Goal: Task Accomplishment & Management: Manage account settings

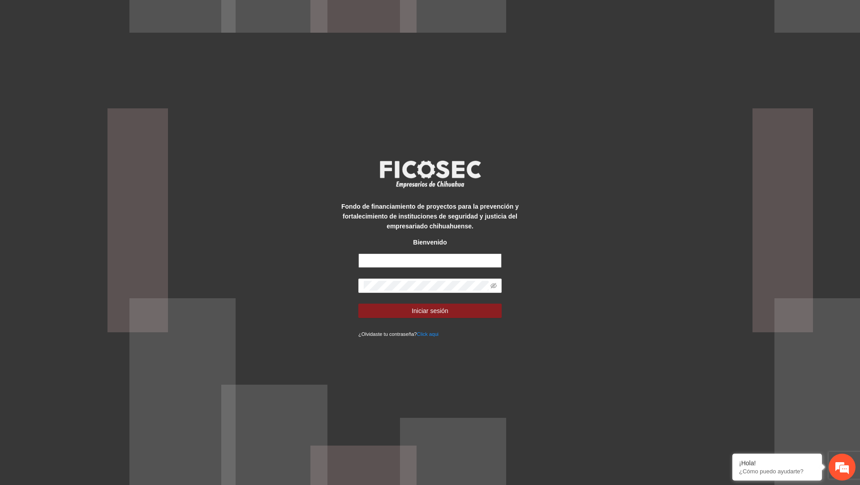
click at [416, 266] on input "text" at bounding box center [429, 260] width 143 height 14
type input "**********"
click at [358, 304] on button "Iniciar sesión" at bounding box center [429, 311] width 143 height 14
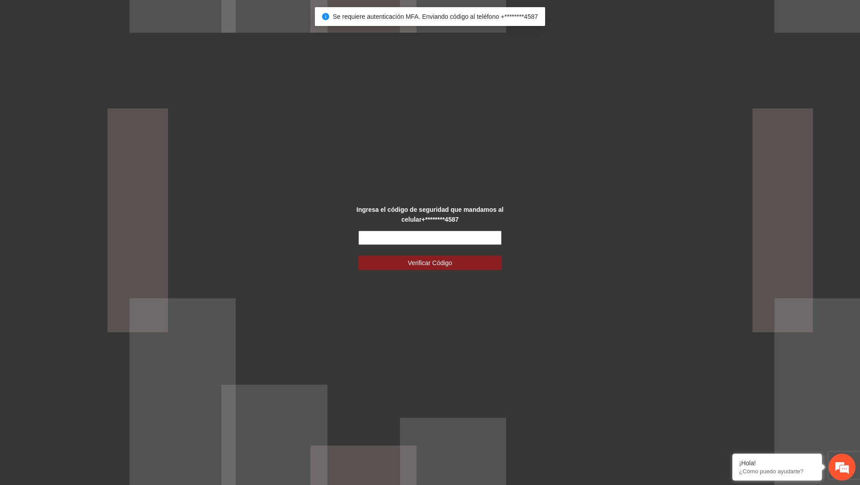
click at [440, 239] on input "text" at bounding box center [429, 238] width 143 height 14
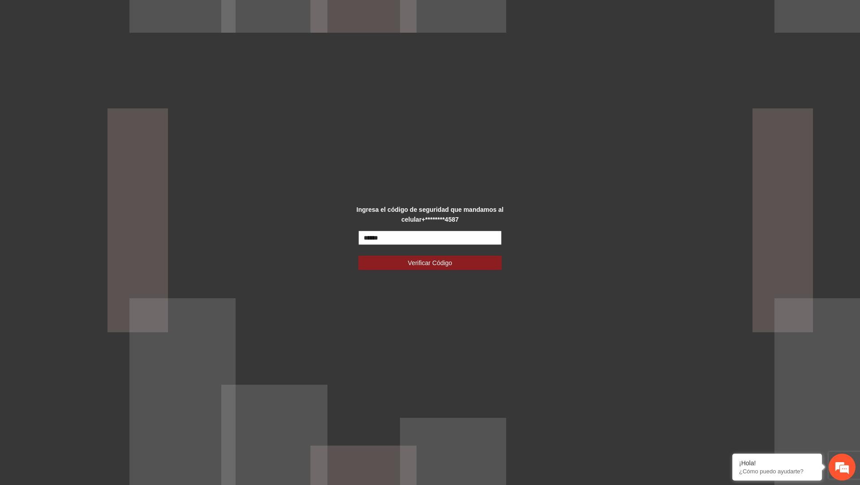
type input "******"
click at [358, 256] on button "Verificar Código" at bounding box center [429, 263] width 143 height 14
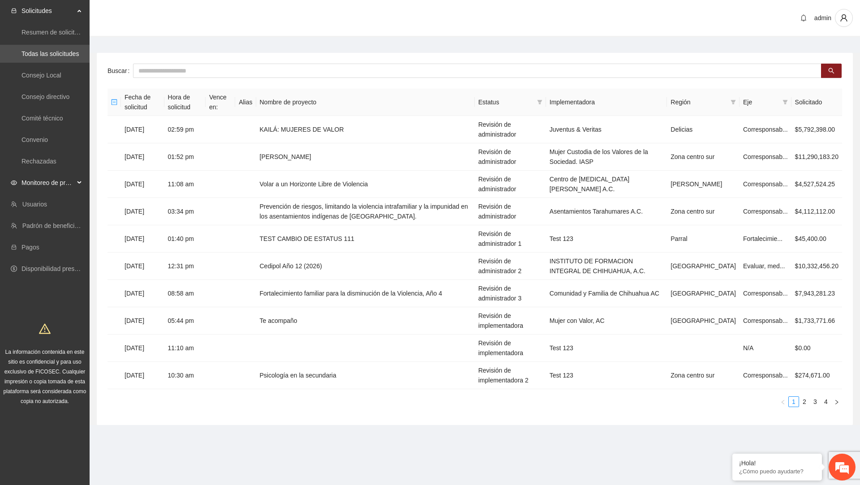
click at [78, 181] on div "Monitoreo de proyectos" at bounding box center [45, 183] width 90 height 18
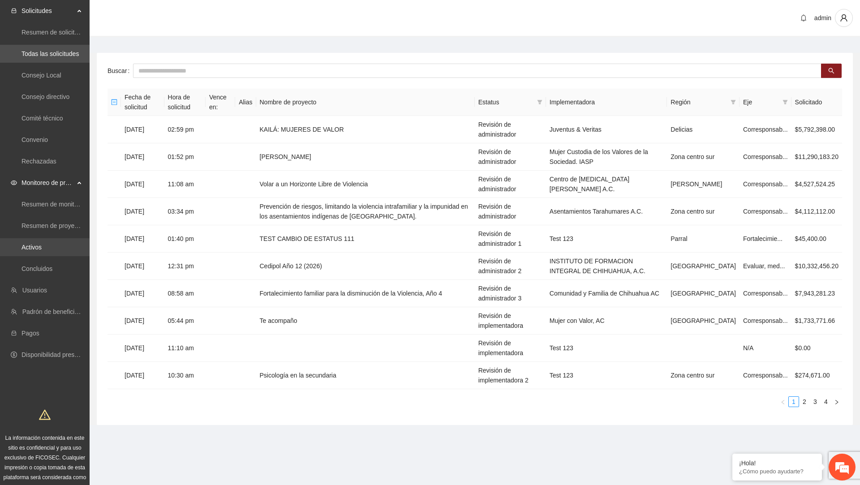
click at [42, 248] on link "Activos" at bounding box center [31, 247] width 20 height 7
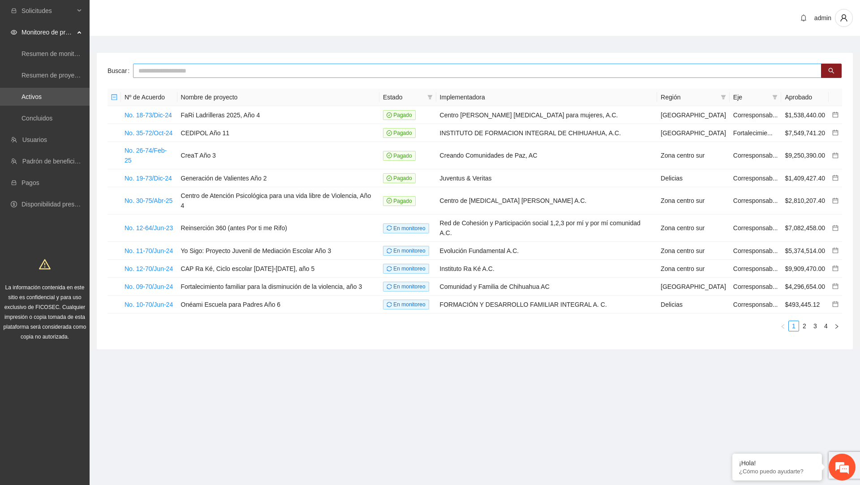
click at [216, 74] on input "text" at bounding box center [477, 71] width 688 height 14
paste input "**********"
type input "**********"
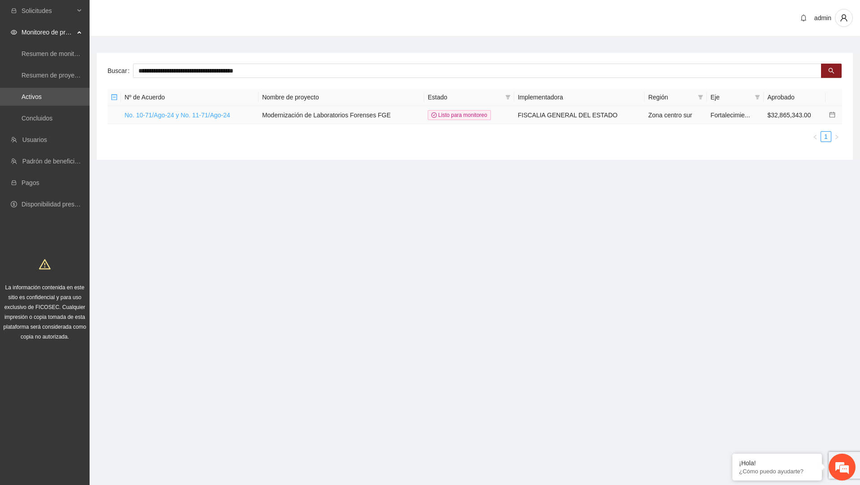
click at [215, 114] on link "No. 10-71/Ago-24 y No. 11-71/Ago-24" at bounding box center [177, 114] width 106 height 7
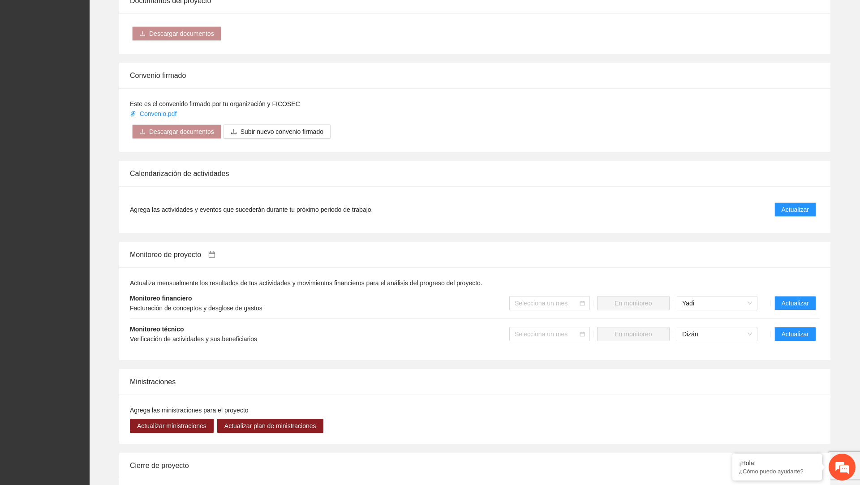
scroll to position [502, 0]
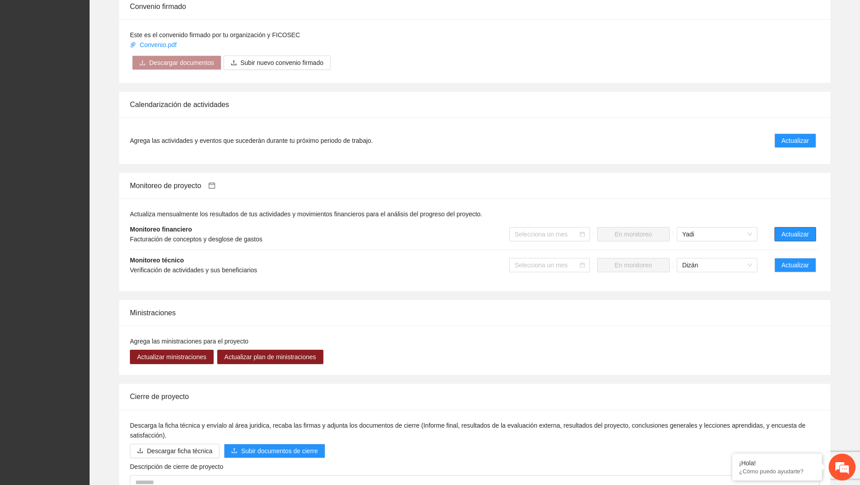
click at [788, 229] on span "Actualizar" at bounding box center [794, 234] width 27 height 10
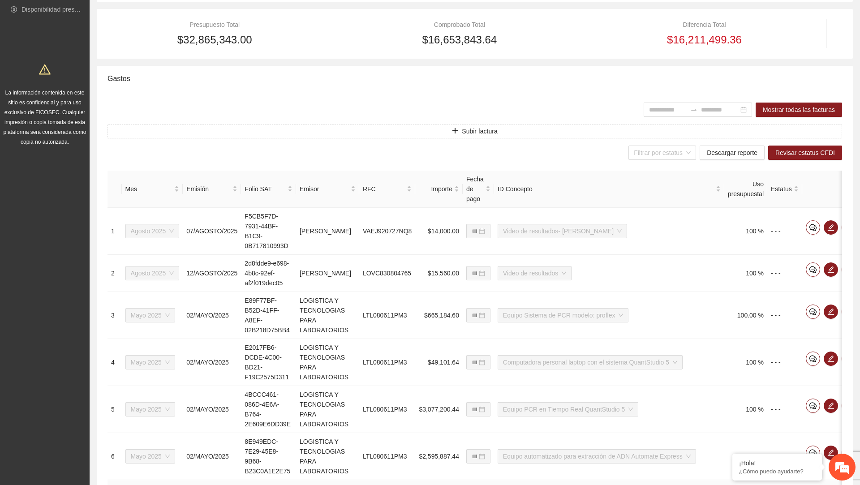
scroll to position [156, 0]
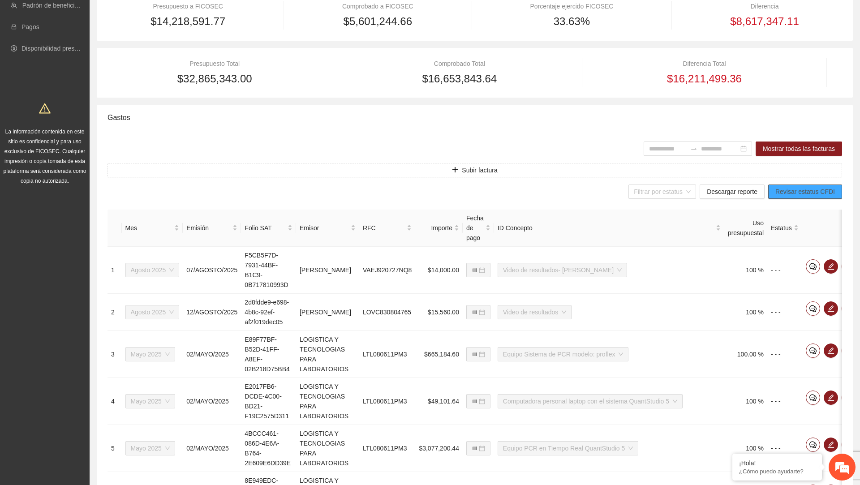
click at [777, 187] on span "Revisar estatus CFDI" at bounding box center [805, 192] width 60 height 10
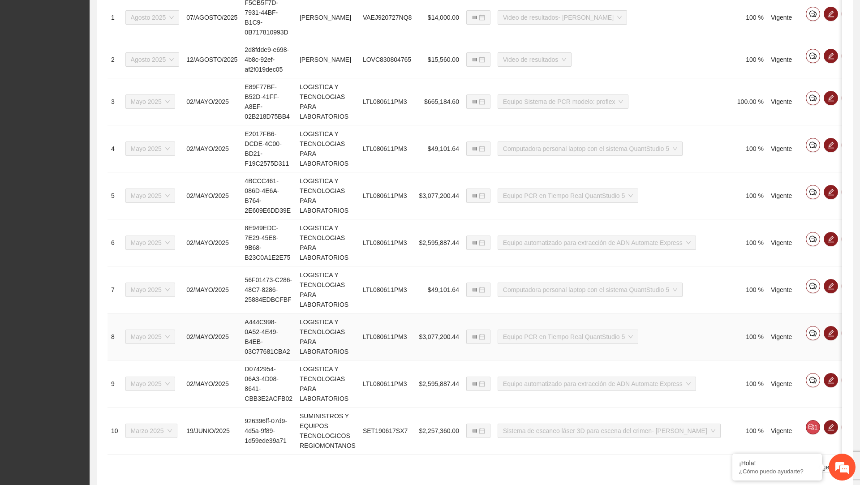
scroll to position [453, 0]
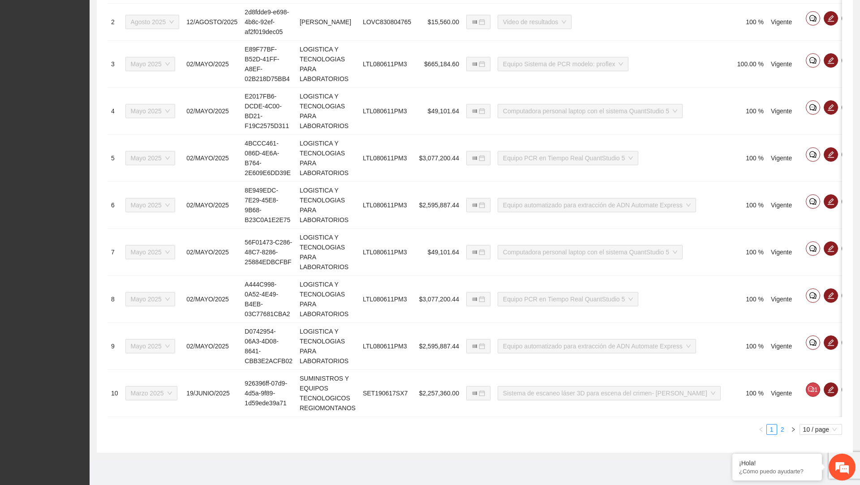
click at [782, 432] on link "2" at bounding box center [782, 429] width 10 height 10
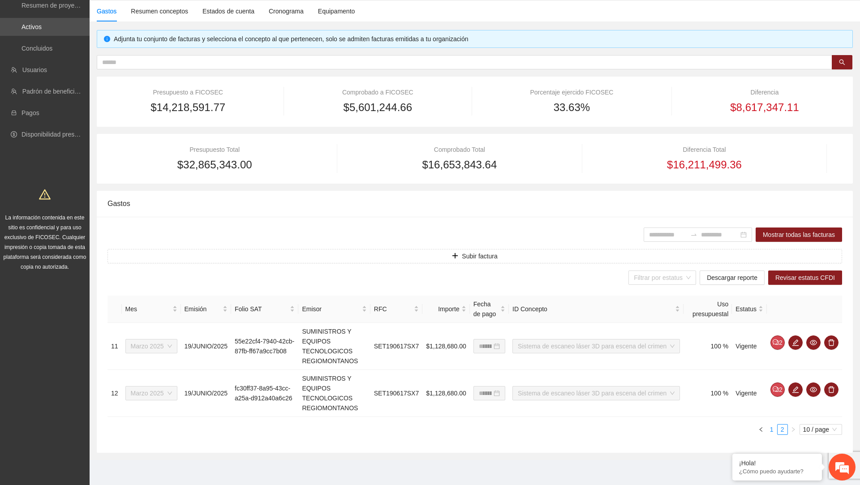
click at [772, 431] on link "1" at bounding box center [772, 429] width 10 height 10
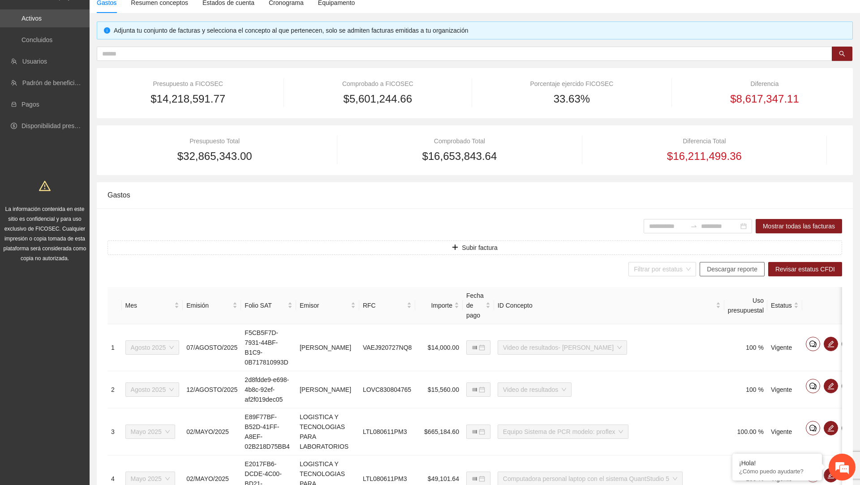
click at [728, 269] on span "Descargar reporte" at bounding box center [732, 269] width 51 height 10
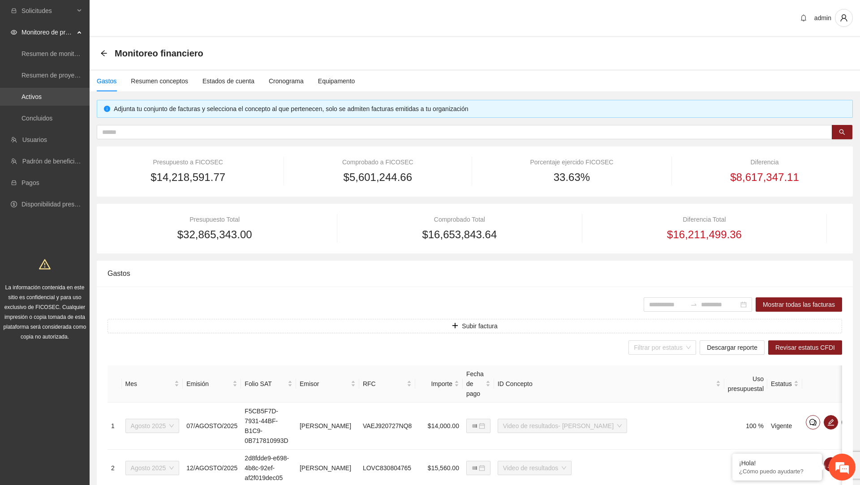
click at [42, 98] on link "Activos" at bounding box center [31, 96] width 20 height 7
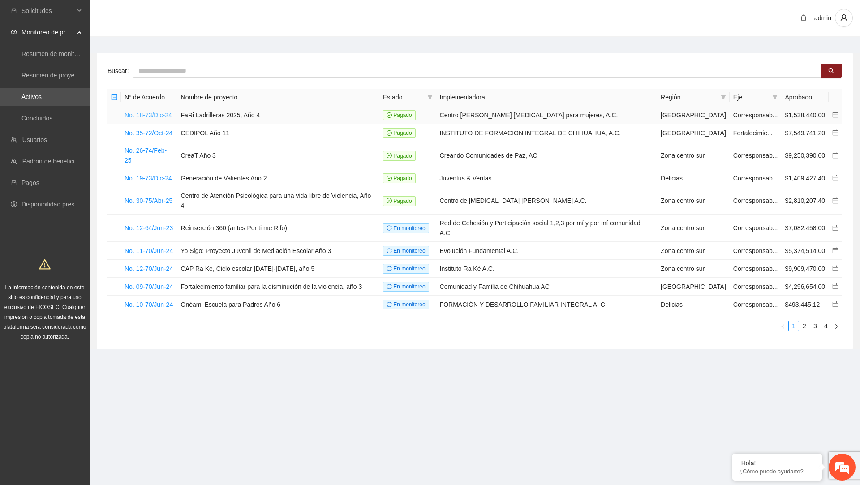
click at [159, 113] on link "No. 18-73/Dic-24" at bounding box center [147, 114] width 47 height 7
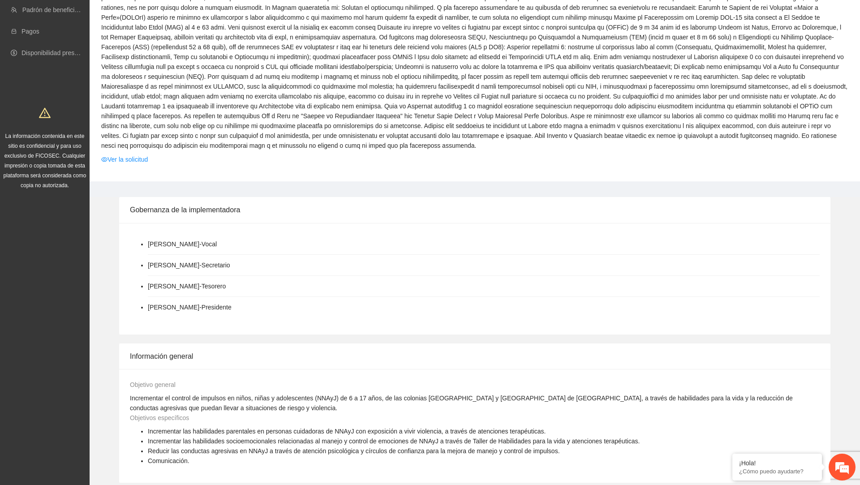
scroll to position [739, 0]
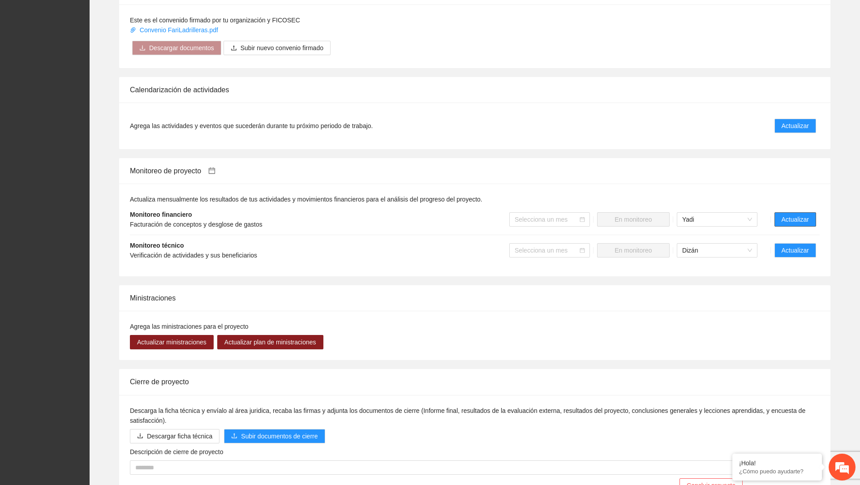
click at [810, 212] on button "Actualizar" at bounding box center [795, 219] width 42 height 14
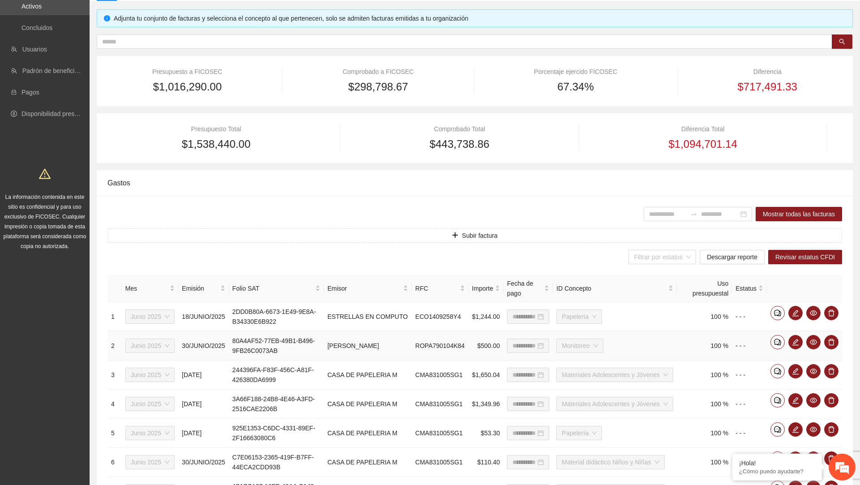
scroll to position [73, 0]
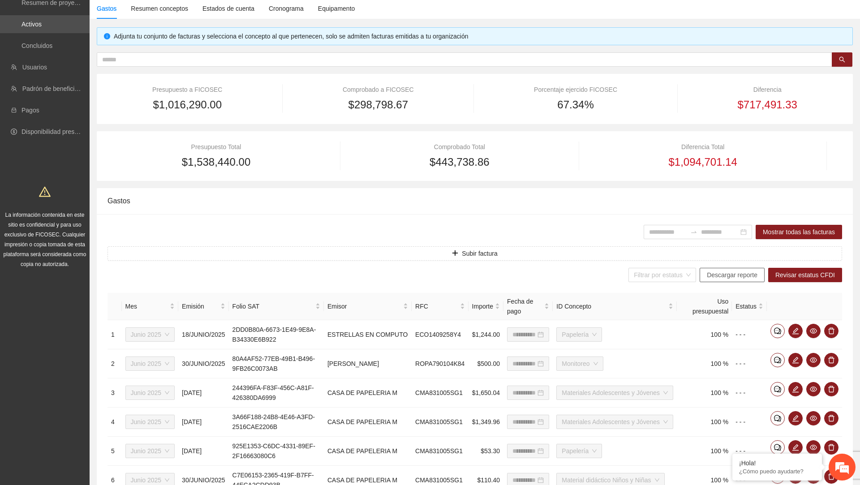
click at [737, 274] on span "Descargar reporte" at bounding box center [732, 275] width 51 height 10
click at [787, 278] on span "Revisar estatus CFDI" at bounding box center [805, 275] width 60 height 10
click at [724, 273] on span "Descargar reporte" at bounding box center [732, 275] width 51 height 10
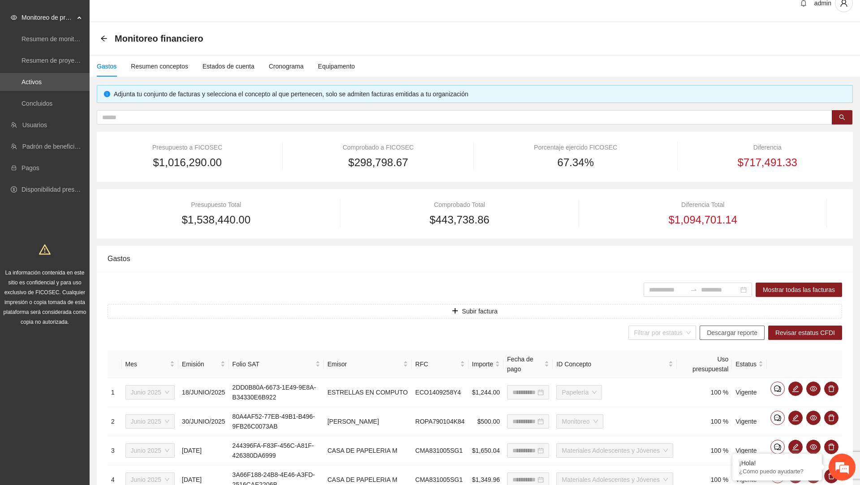
scroll to position [0, 0]
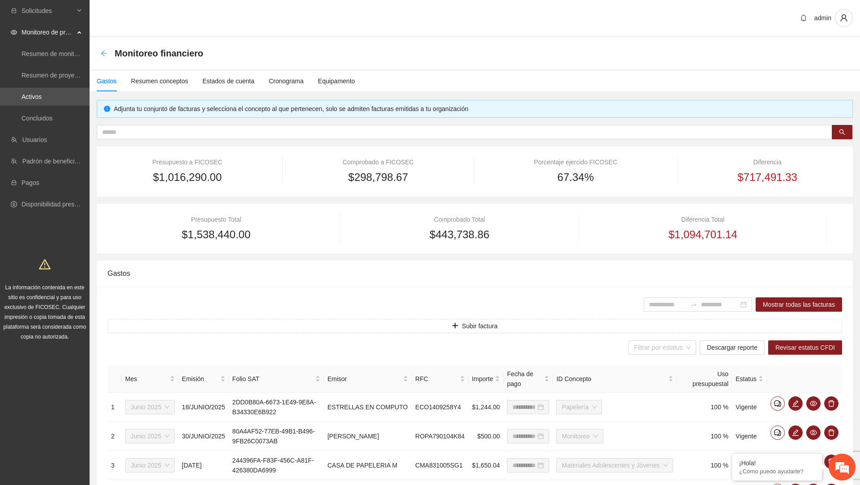
click at [104, 51] on icon "arrow-left" at bounding box center [103, 53] width 7 height 7
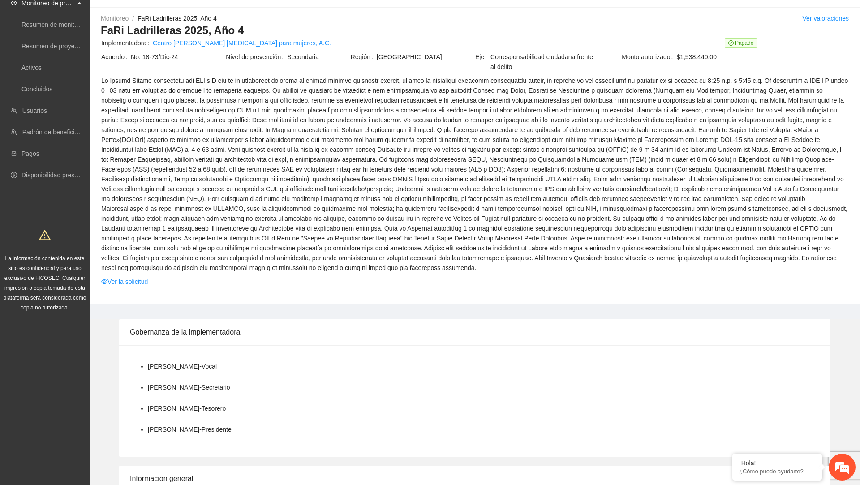
scroll to position [33, 0]
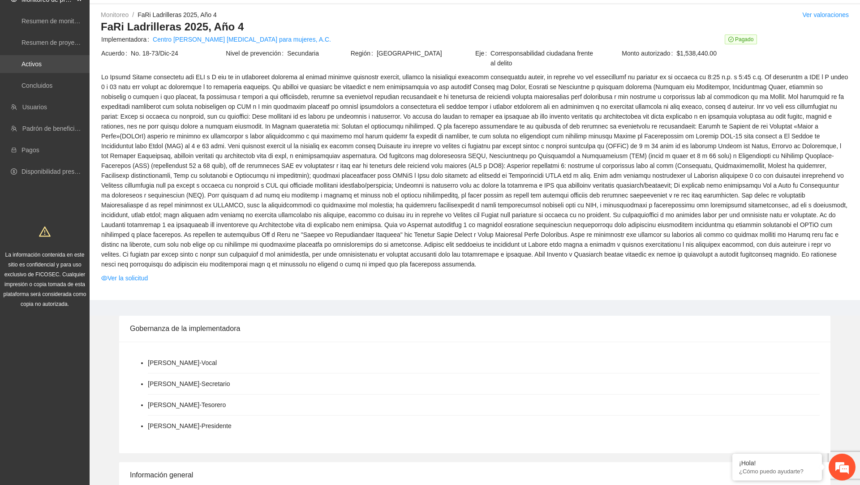
click at [42, 60] on link "Activos" at bounding box center [31, 63] width 20 height 7
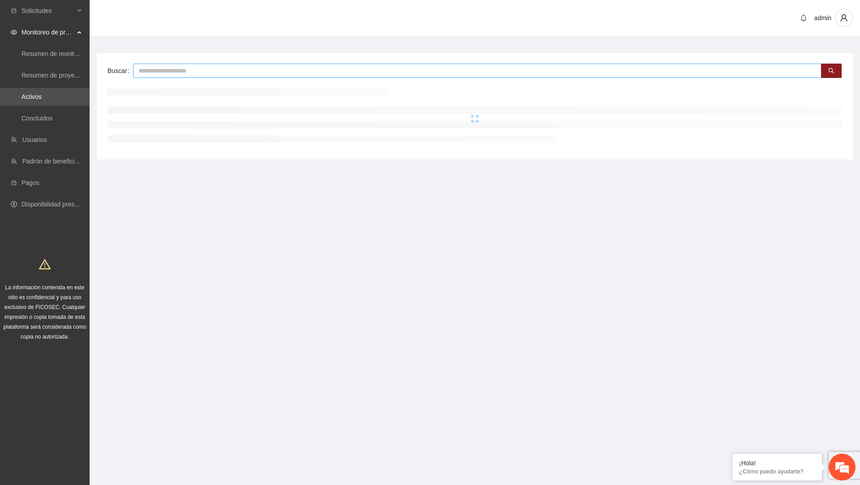
click at [225, 76] on input "text" at bounding box center [477, 71] width 688 height 14
paste input "**********"
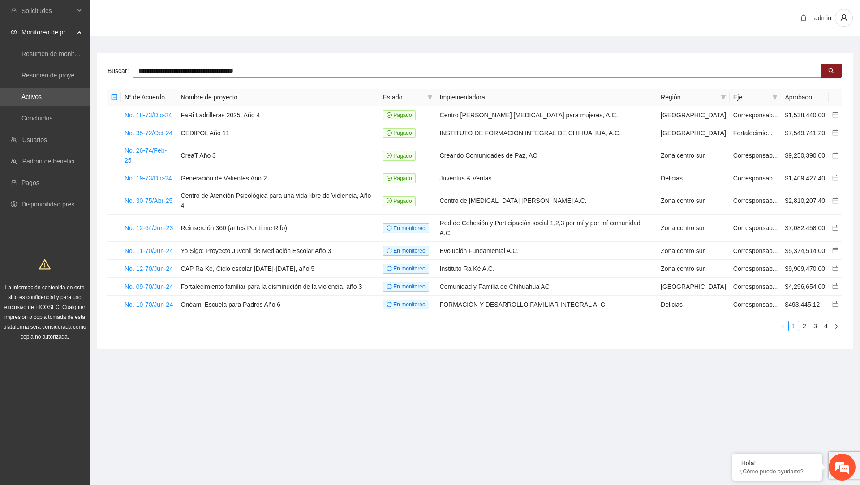
type input "**********"
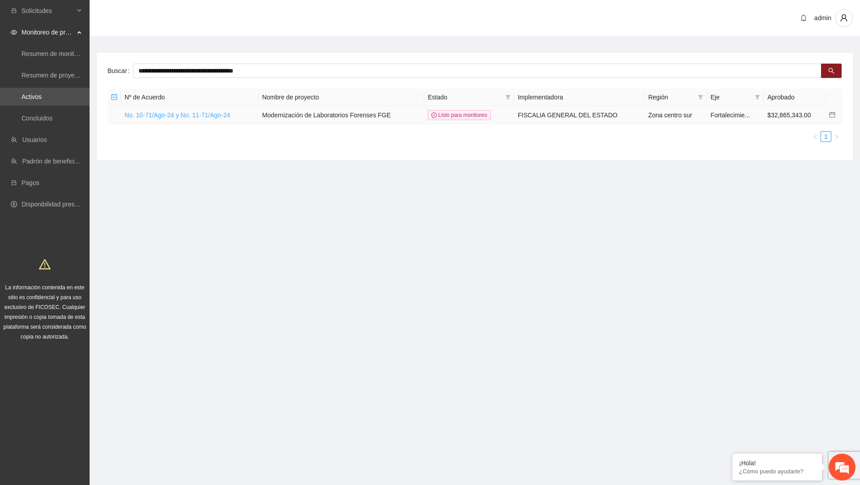
click at [206, 113] on link "No. 10-71/Ago-24 y No. 11-71/Ago-24" at bounding box center [177, 114] width 106 height 7
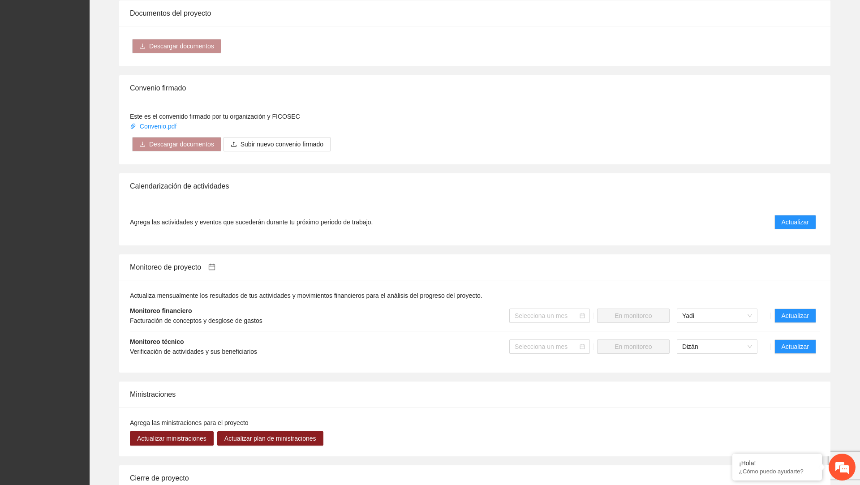
scroll to position [568, 0]
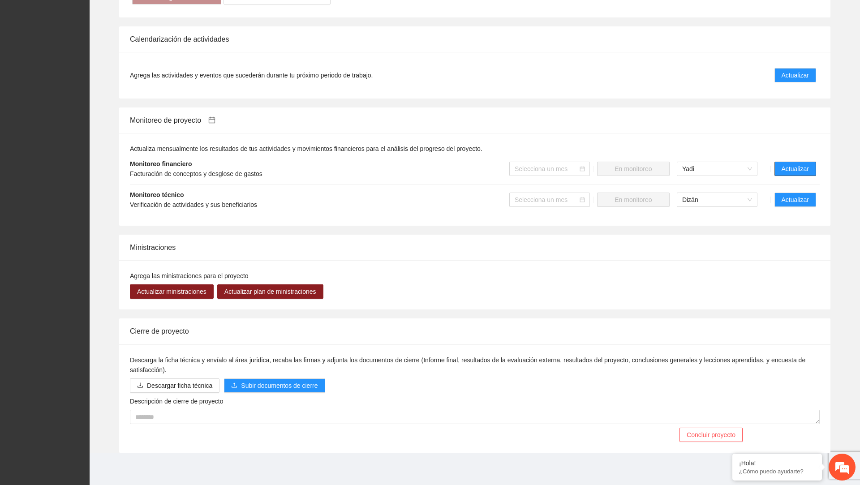
click at [804, 171] on span "Actualizar" at bounding box center [794, 169] width 27 height 10
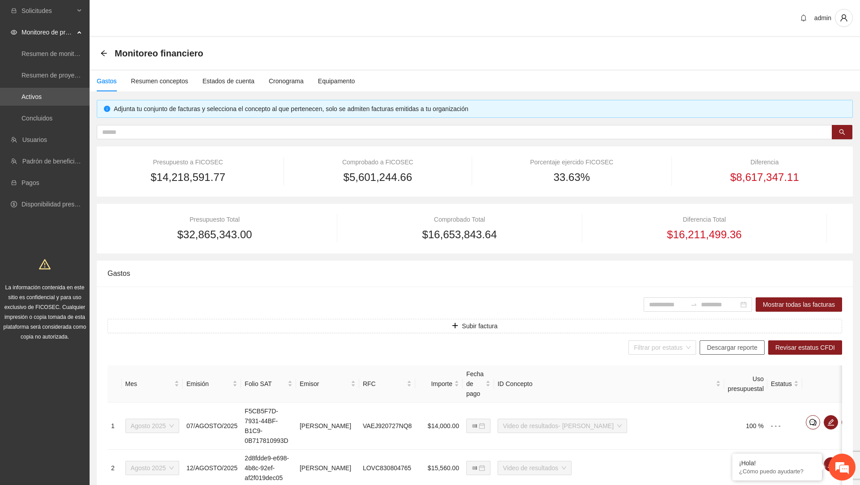
click at [716, 347] on span "Descargar reporte" at bounding box center [732, 348] width 51 height 10
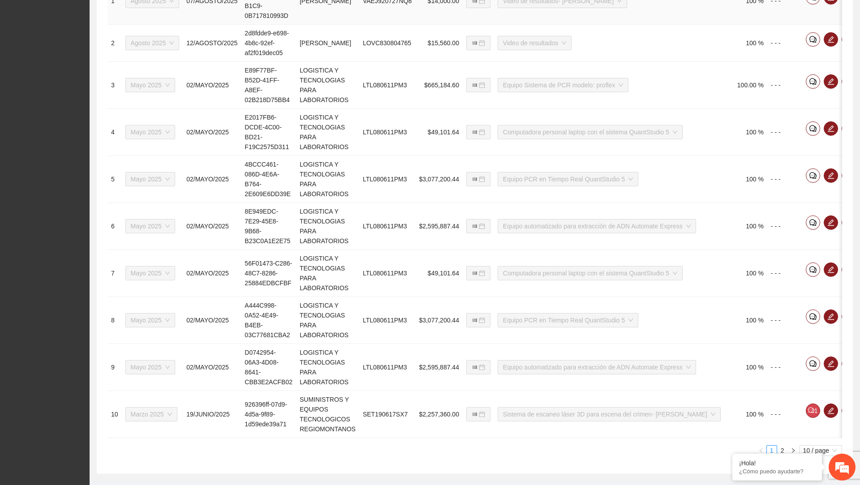
scroll to position [453, 0]
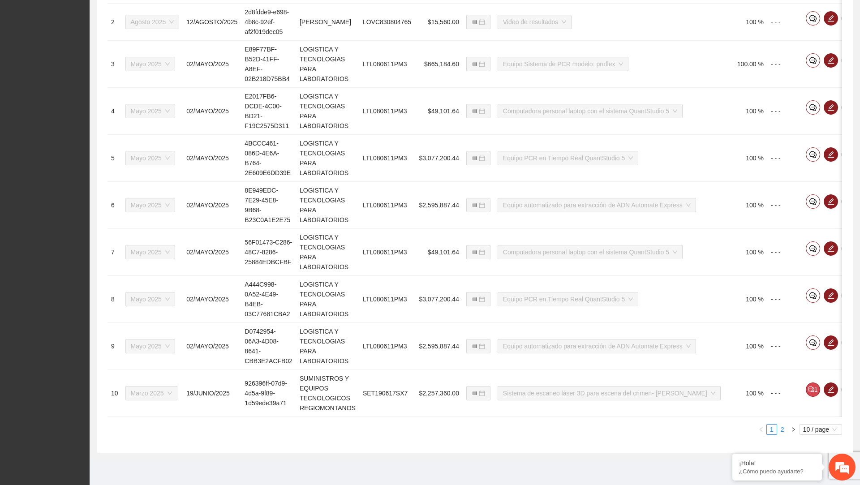
click at [781, 429] on link "2" at bounding box center [782, 429] width 10 height 10
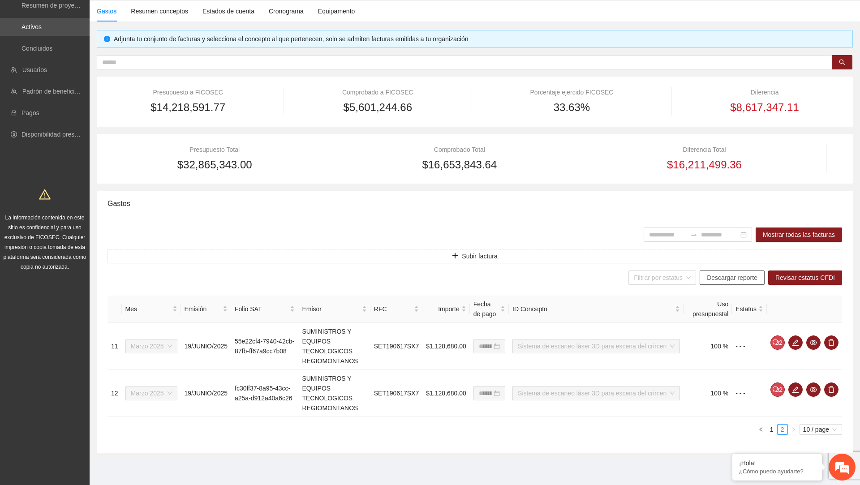
click at [716, 273] on span "Descargar reporte" at bounding box center [732, 278] width 51 height 10
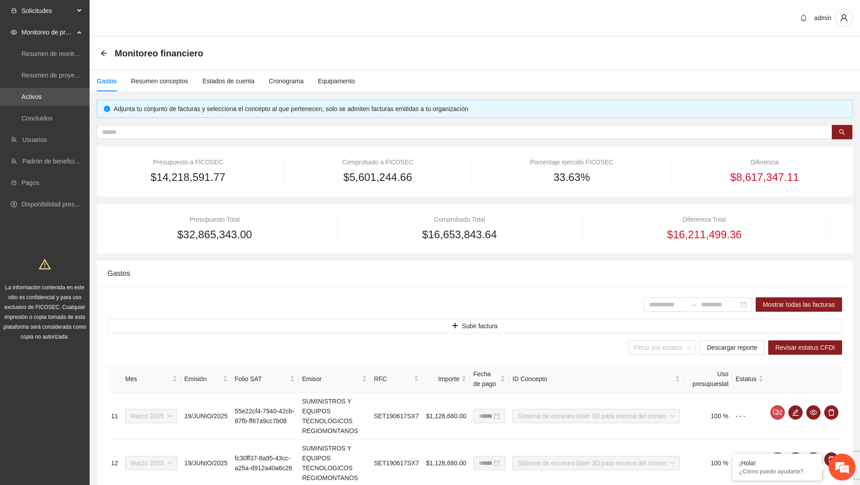
click at [44, 16] on span "Solicitudes" at bounding box center [47, 11] width 53 height 18
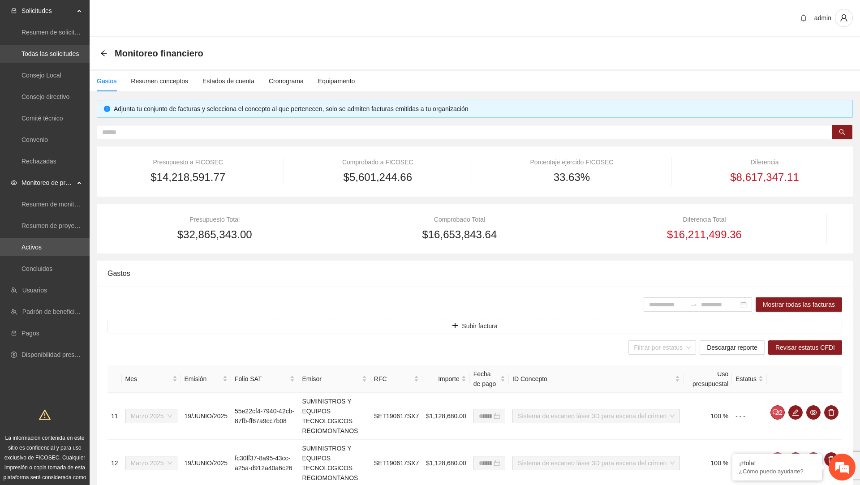
click at [42, 57] on link "Todas las solicitudes" at bounding box center [49, 53] width 57 height 7
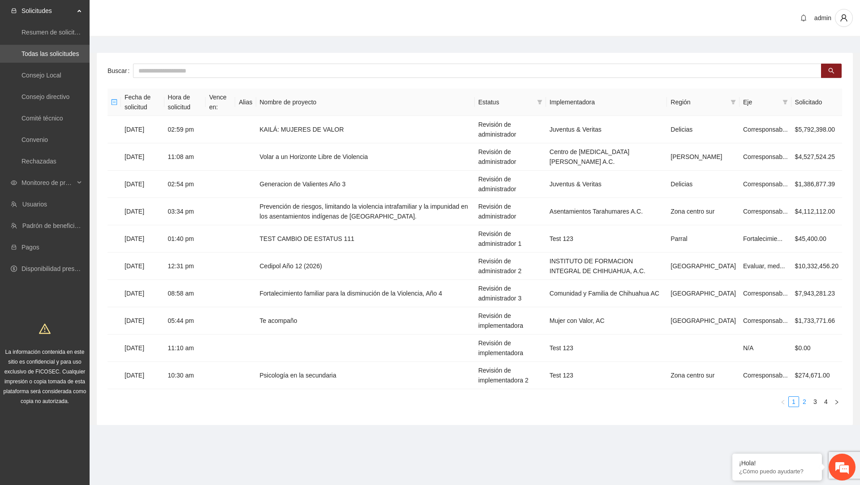
click at [803, 403] on link "2" at bounding box center [804, 402] width 10 height 10
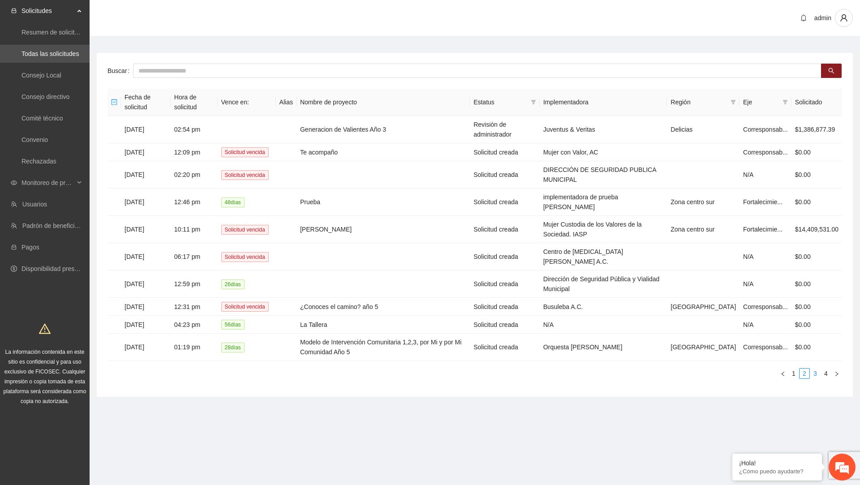
click at [815, 372] on link "3" at bounding box center [815, 374] width 10 height 10
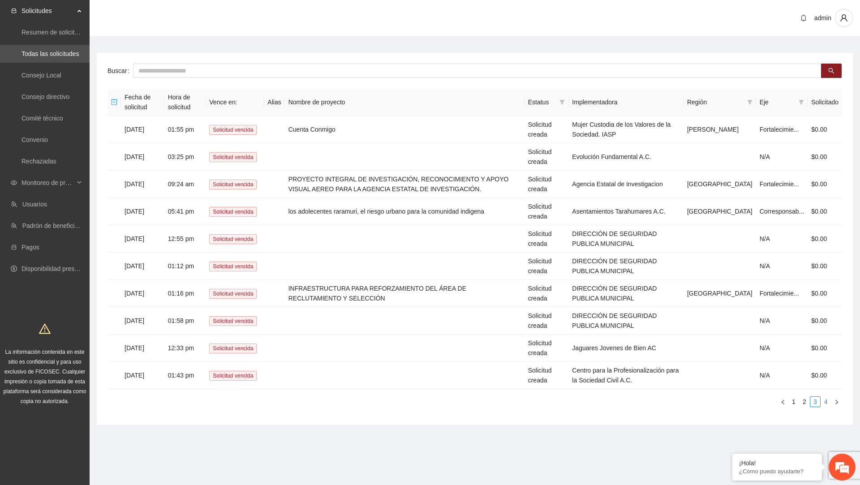
click at [826, 402] on link "4" at bounding box center [826, 402] width 10 height 10
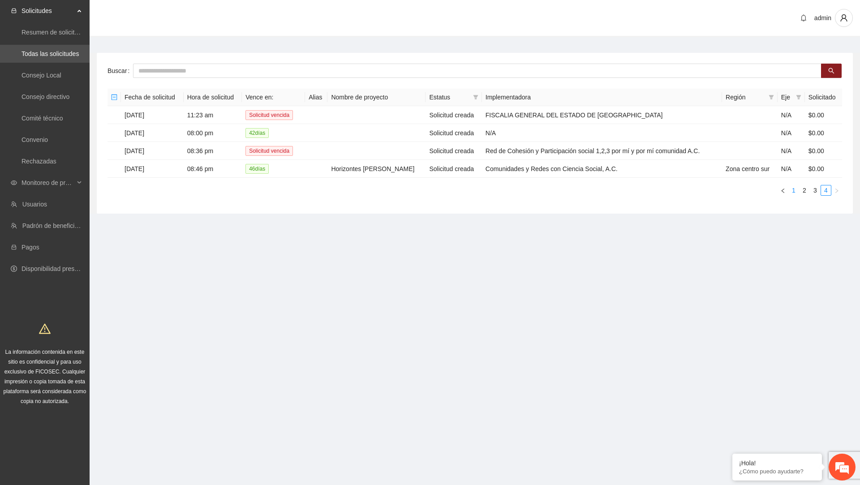
click at [797, 188] on link "1" at bounding box center [794, 190] width 10 height 10
